Goal: Task Accomplishment & Management: Manage account settings

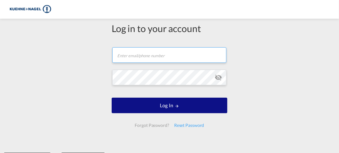
click at [166, 60] on input "text" at bounding box center [169, 55] width 114 height 16
type input "[PERSON_NAME][EMAIL_ADDRESS][PERSON_NAME][PERSON_NAME][DOMAIN_NAME]"
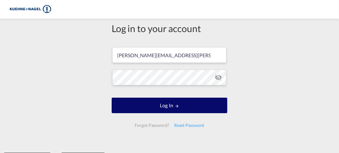
click at [161, 108] on button "Log In" at bounding box center [170, 106] width 116 height 16
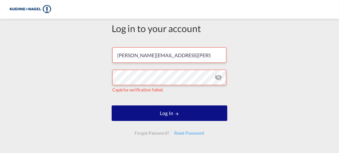
click at [146, 134] on div "Forgot Password?" at bounding box center [151, 133] width 39 height 11
click at [104, 128] on div "Log in to your account [PERSON_NAME][EMAIL_ADDRESS][PERSON_NAME][PERSON_NAME][D…" at bounding box center [169, 89] width 339 height 135
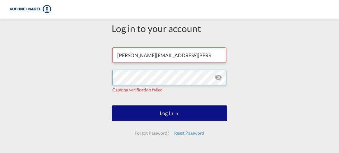
click at [83, 74] on div "Log in to your account [PERSON_NAME][EMAIL_ADDRESS][PERSON_NAME][PERSON_NAME][D…" at bounding box center [169, 89] width 339 height 135
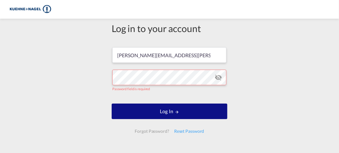
click at [154, 131] on div "Forgot Password?" at bounding box center [151, 131] width 39 height 11
click at [178, 133] on div "Reset Password" at bounding box center [189, 131] width 35 height 11
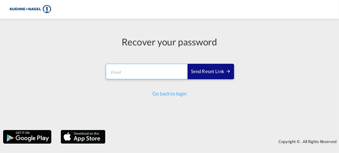
click at [121, 71] on input "email" at bounding box center [147, 72] width 82 height 16
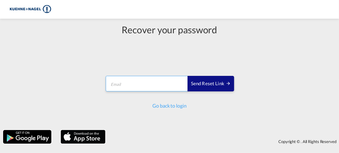
type input "[PERSON_NAME][EMAIL_ADDRESS][PERSON_NAME][PERSON_NAME][DOMAIN_NAME]"
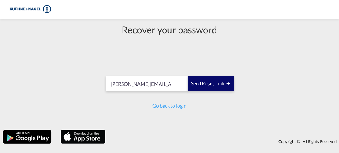
click at [209, 83] on div "Send reset link" at bounding box center [211, 83] width 40 height 7
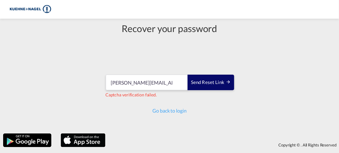
click at [205, 84] on div "Send reset link" at bounding box center [211, 82] width 40 height 7
